Goal: Information Seeking & Learning: Understand process/instructions

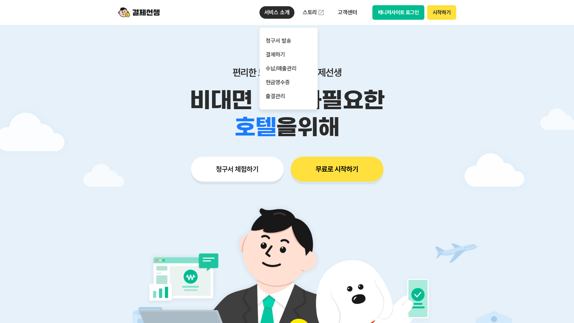
click at [281, 11] on p "서비스 소개" at bounding box center [277, 12] width 35 height 12
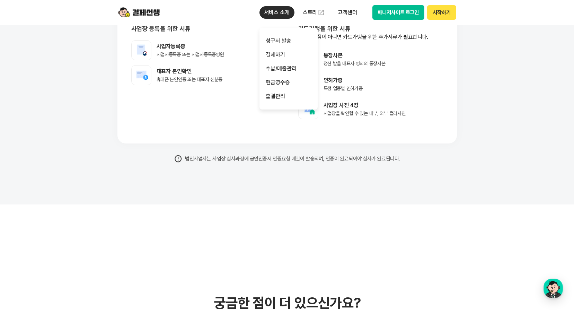
scroll to position [5789, 0]
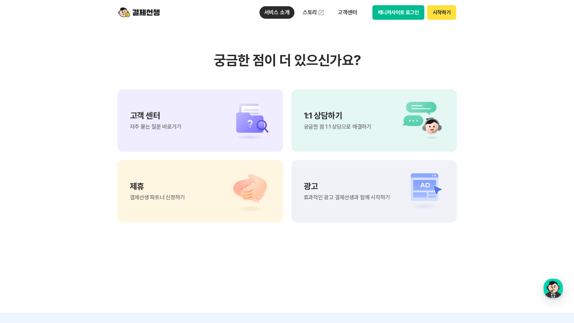
click at [189, 136] on div "고객 센터 자주 묻는 질문 바로가기" at bounding box center [201, 120] width 166 height 62
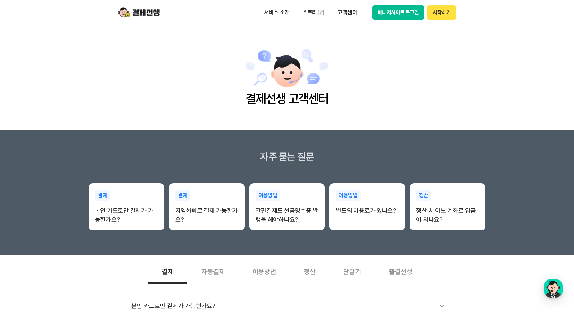
scroll to position [173, 0]
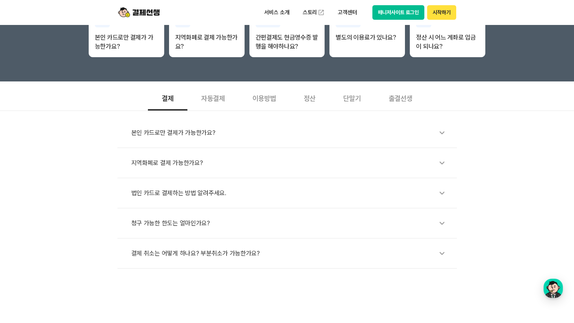
click at [216, 93] on div "자동결제" at bounding box center [213, 98] width 51 height 26
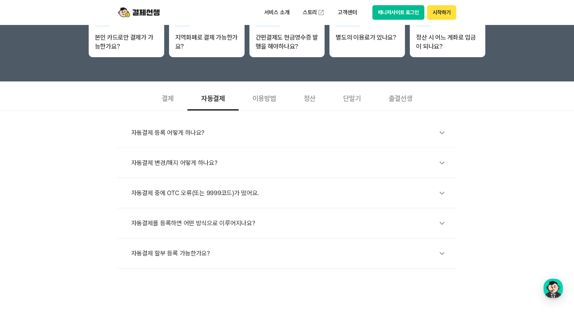
click at [163, 99] on div "결제" at bounding box center [168, 98] width 40 height 26
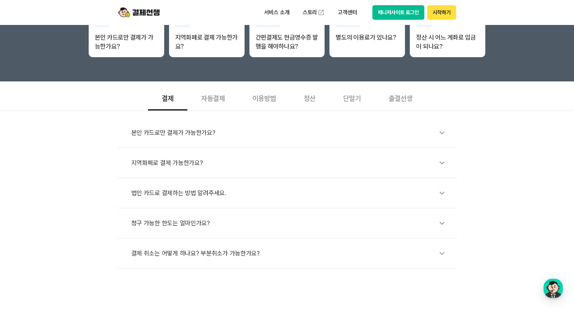
click at [274, 102] on div "이용방법" at bounding box center [264, 98] width 51 height 26
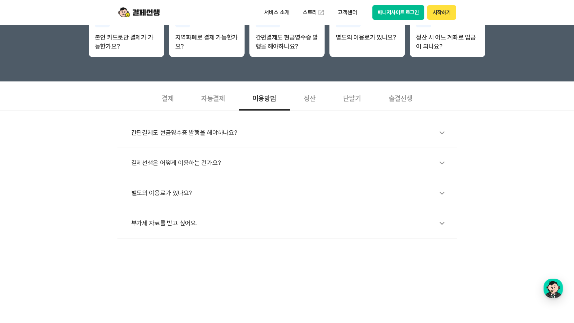
click at [309, 104] on div "정산" at bounding box center [310, 98] width 40 height 26
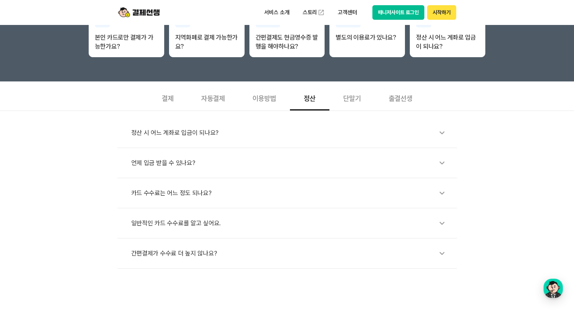
click at [347, 104] on div "단말기" at bounding box center [352, 98] width 45 height 26
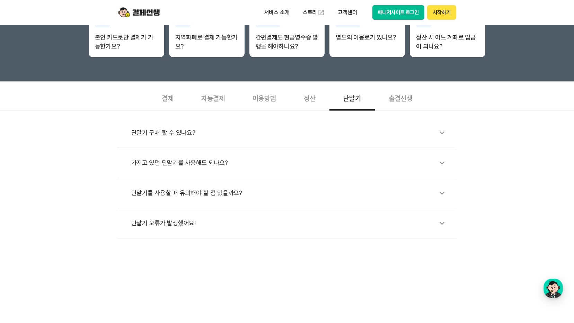
click at [405, 100] on div "출결선생" at bounding box center [400, 98] width 51 height 26
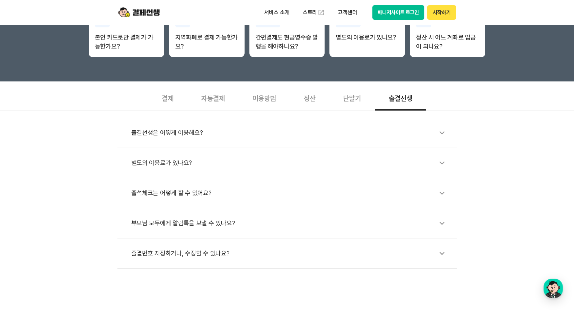
scroll to position [0, 0]
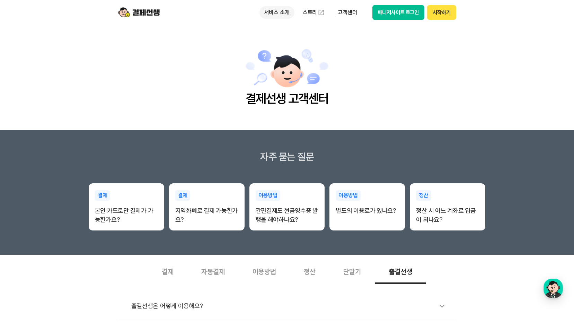
click at [277, 18] on p "서비스 소개" at bounding box center [277, 12] width 35 height 12
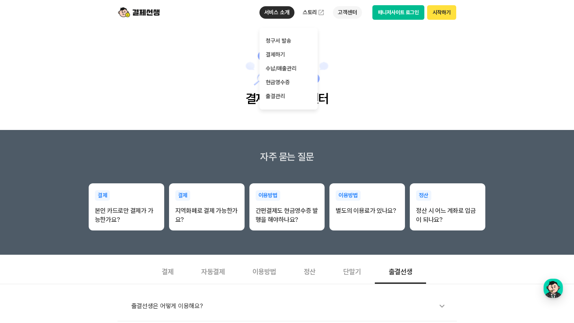
click at [342, 12] on p "고객센터" at bounding box center [347, 12] width 29 height 12
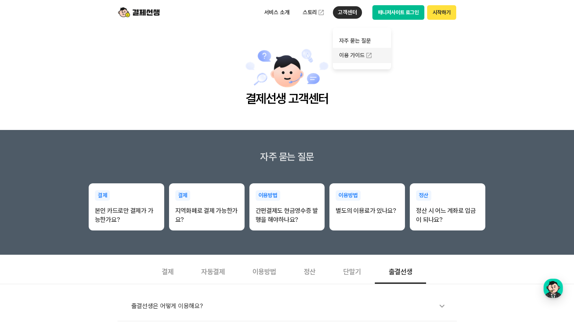
click at [363, 55] on link "이용 가이드" at bounding box center [362, 55] width 58 height 15
click at [443, 15] on button "시작하기" at bounding box center [441, 12] width 29 height 15
click at [448, 155] on h3 "자주 묻는 질문" at bounding box center [287, 157] width 574 height 12
click at [384, 11] on button "매니저사이트 로그인" at bounding box center [399, 12] width 52 height 15
